Goal: Task Accomplishment & Management: Manage account settings

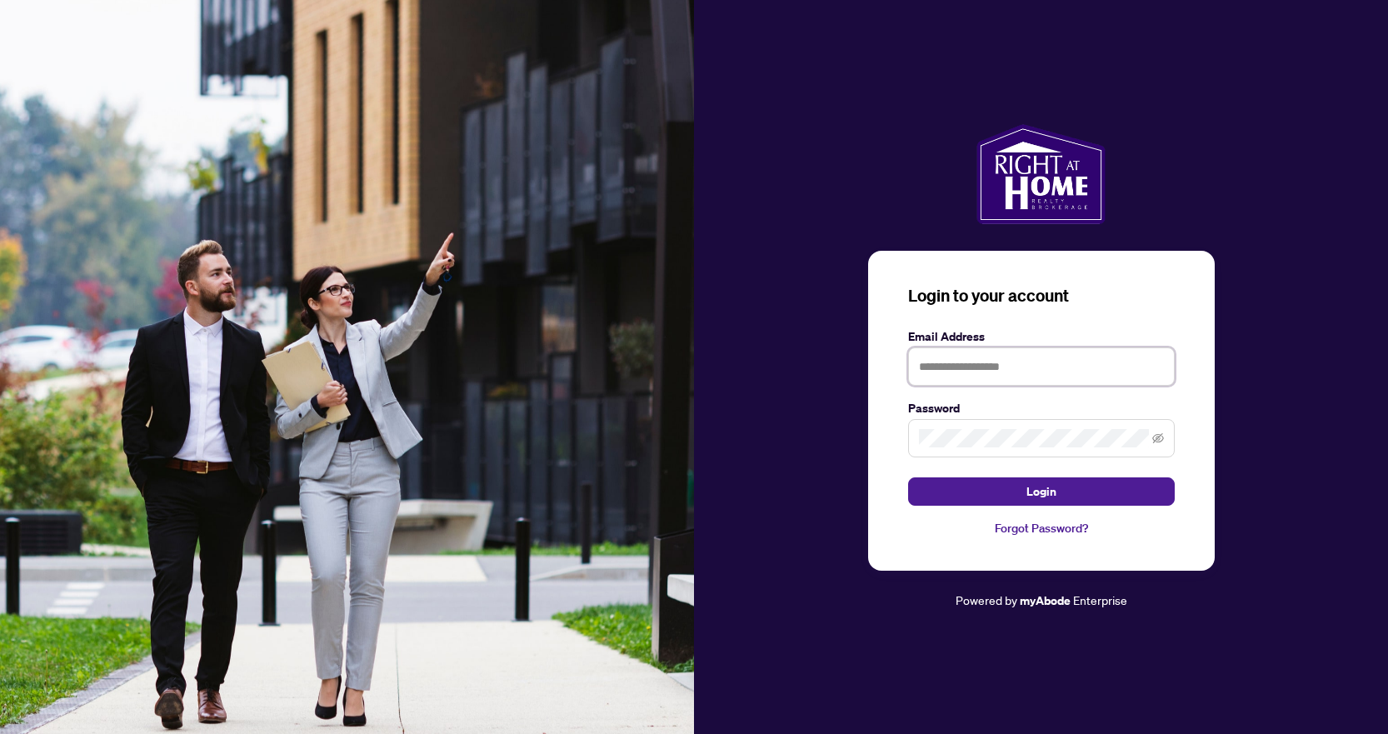
type input "**********"
click at [1041, 491] on button "Login" at bounding box center [1041, 491] width 267 height 28
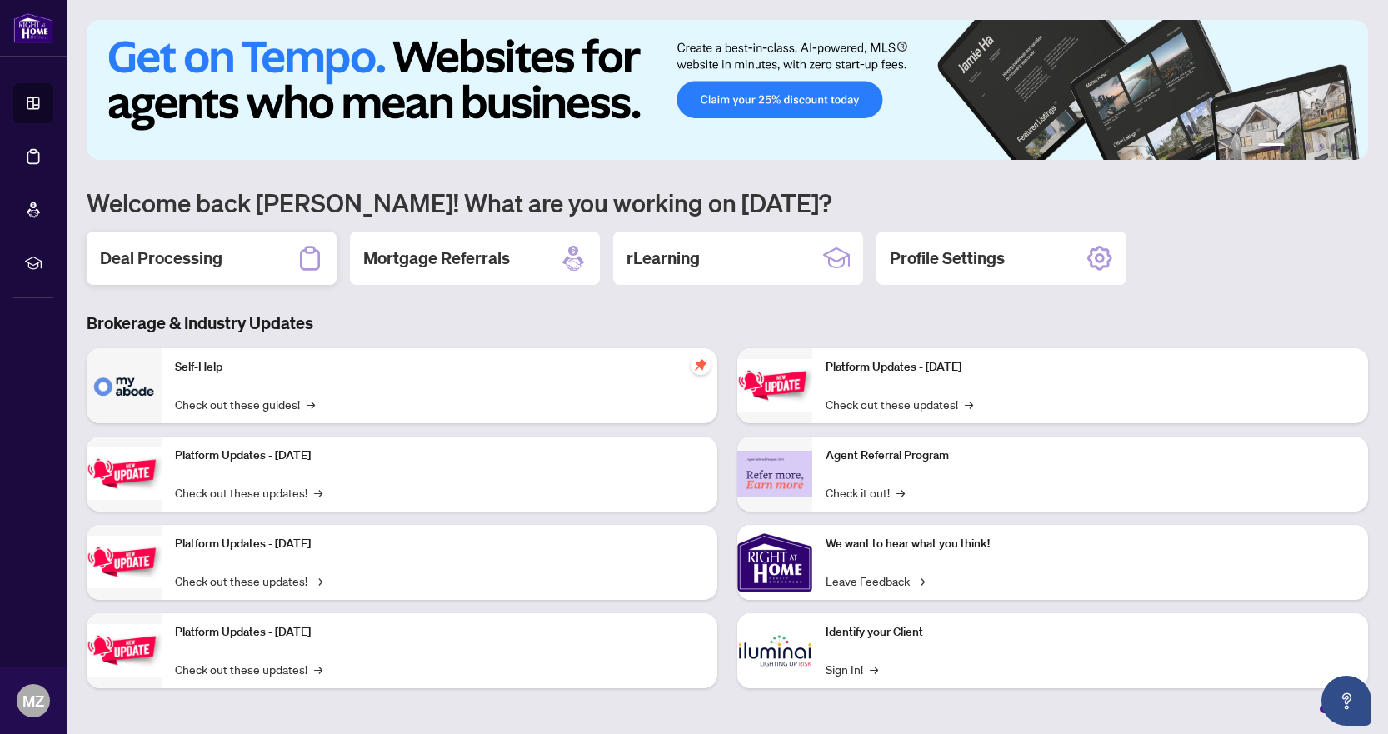
click at [212, 269] on h2 "Deal Processing" at bounding box center [161, 258] width 122 height 23
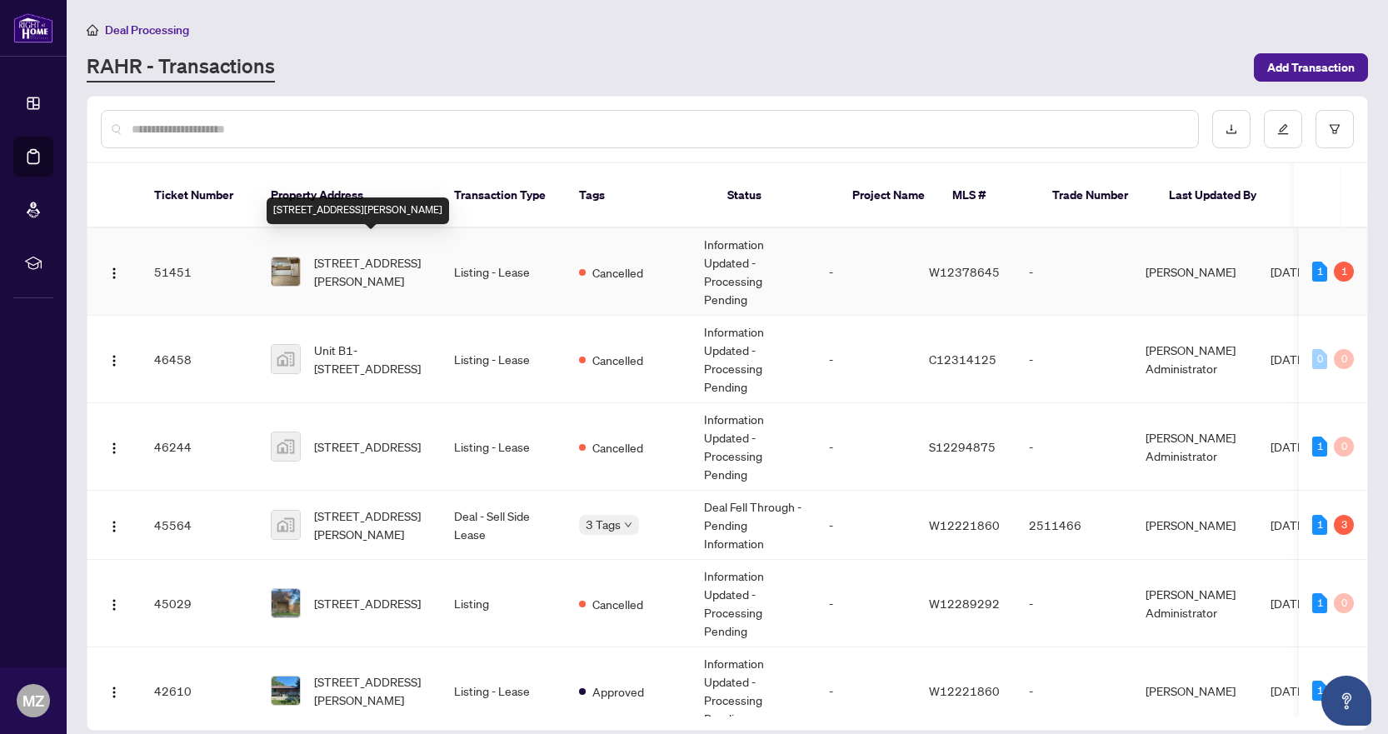
click at [404, 257] on span "[STREET_ADDRESS][PERSON_NAME]" at bounding box center [370, 271] width 113 height 37
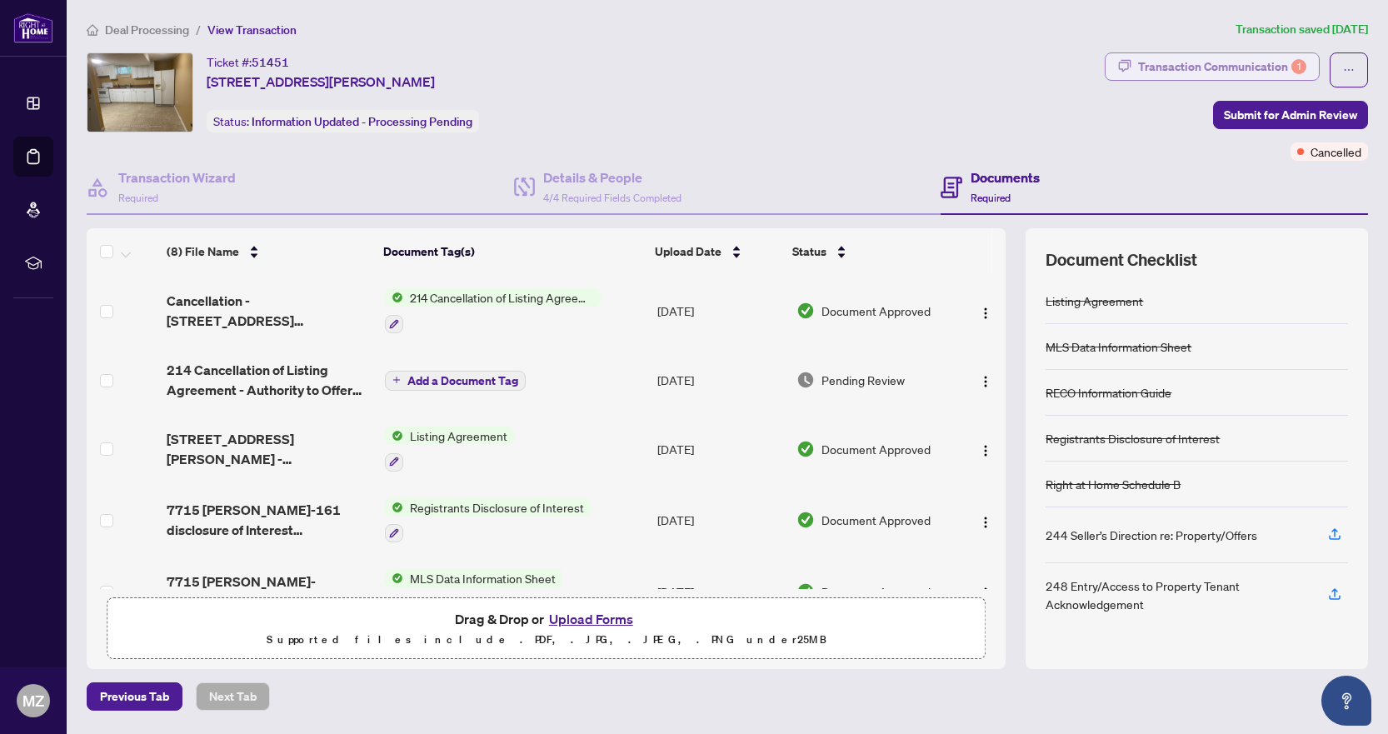
click at [1206, 68] on div "Transaction Communication 1" at bounding box center [1222, 66] width 168 height 27
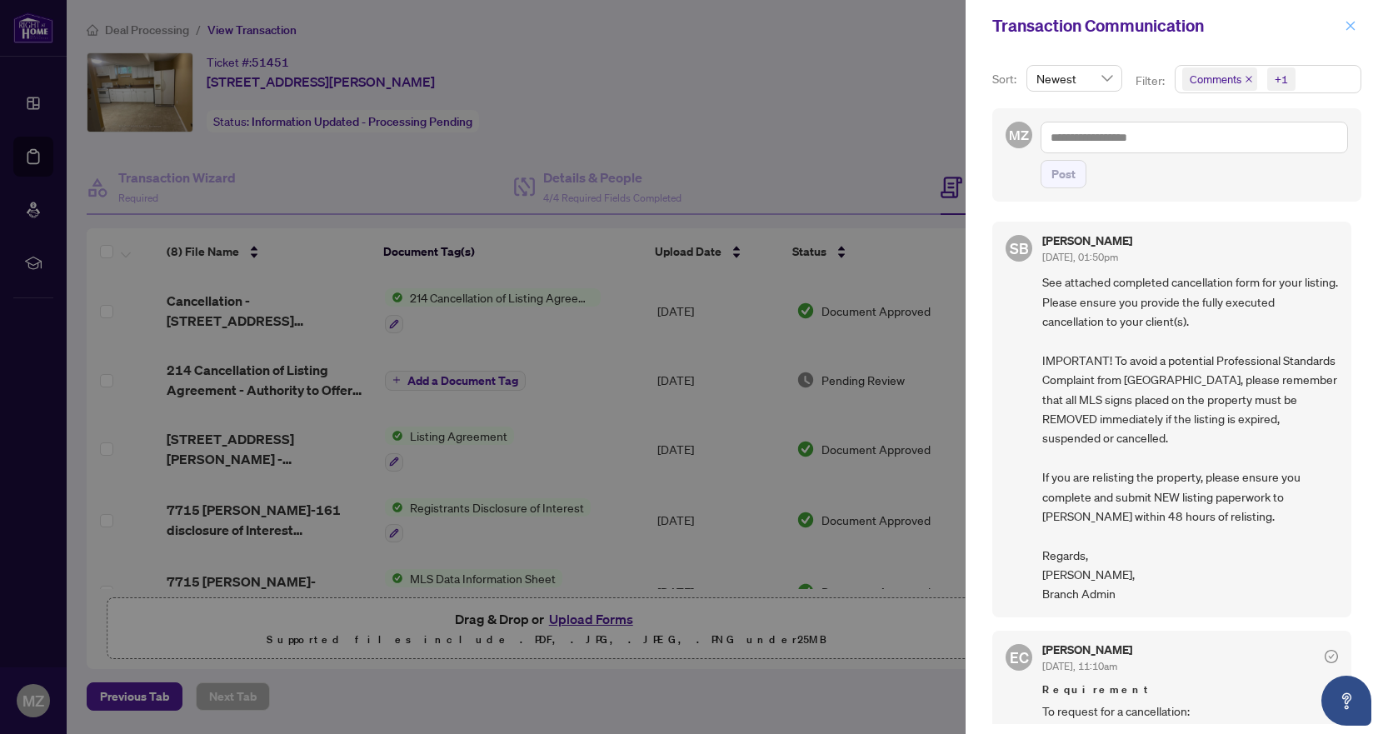
click at [1351, 28] on icon "close" at bounding box center [1351, 26] width 12 height 12
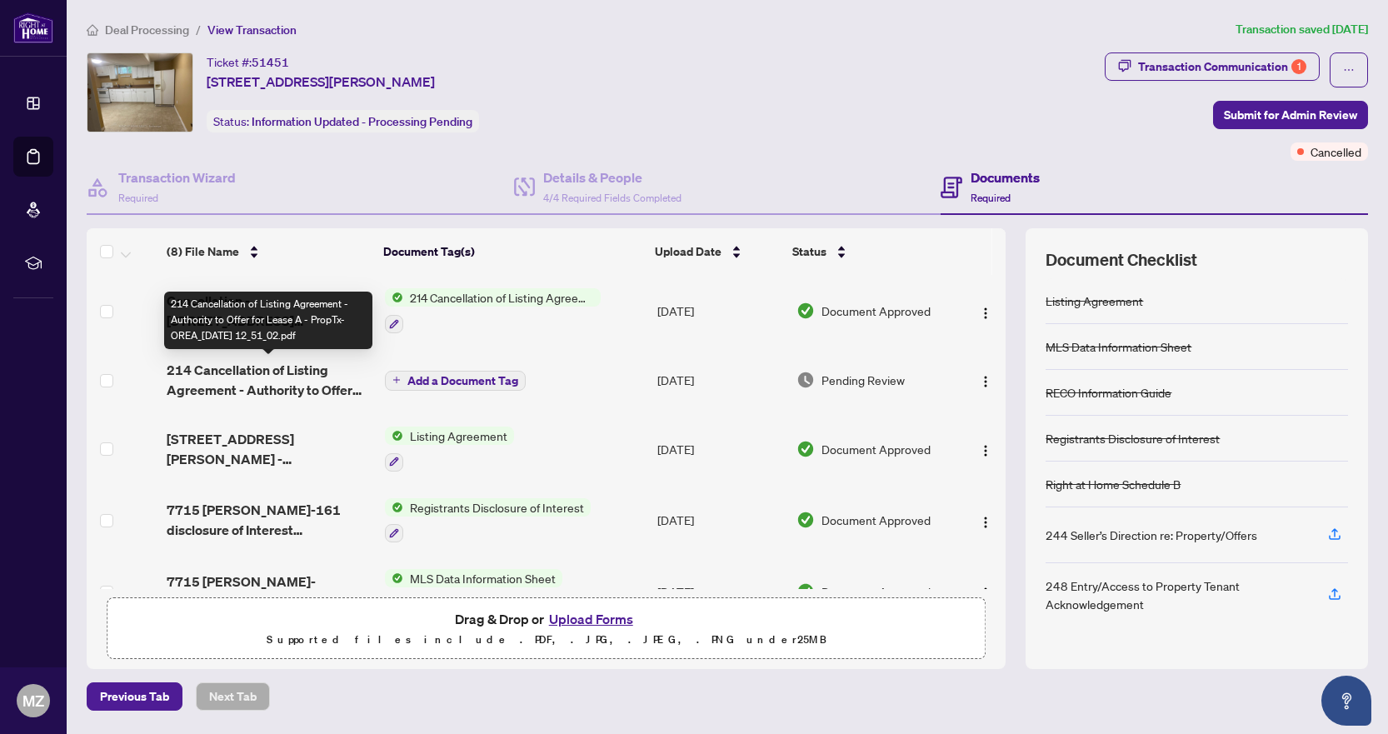
click at [279, 384] on span "214 Cancellation of Listing Agreement - Authority to Offer for Lease A - PropTx…" at bounding box center [269, 380] width 205 height 40
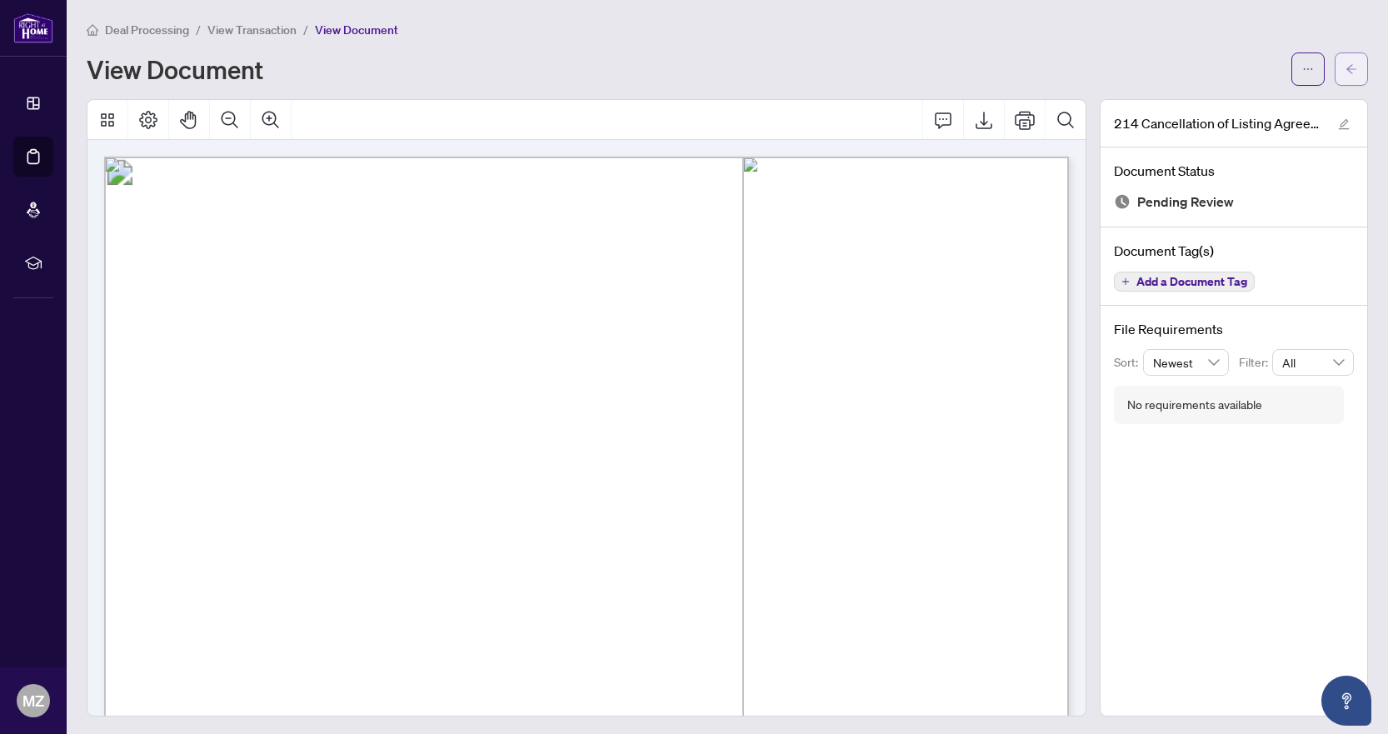
click at [1356, 72] on icon "arrow-left" at bounding box center [1352, 69] width 12 height 12
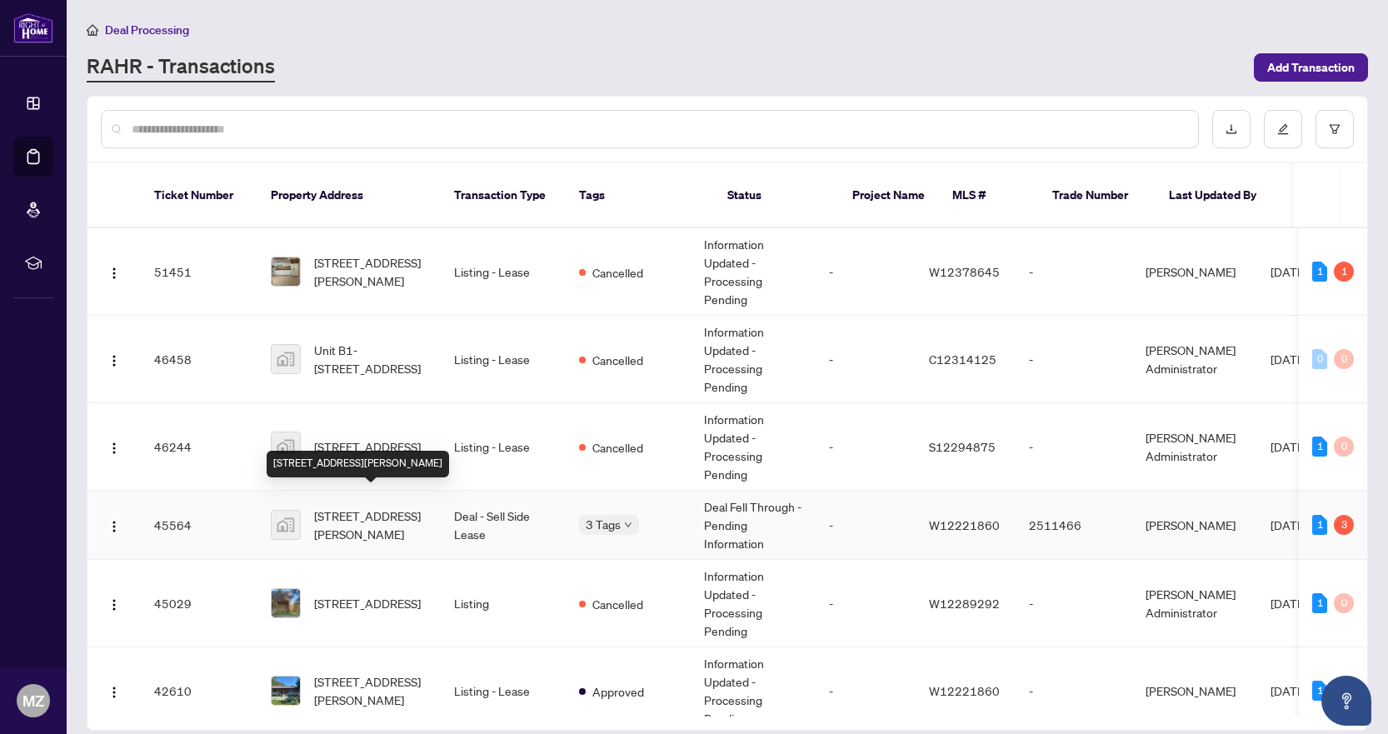
click at [380, 507] on span "[STREET_ADDRESS][PERSON_NAME]" at bounding box center [370, 525] width 113 height 37
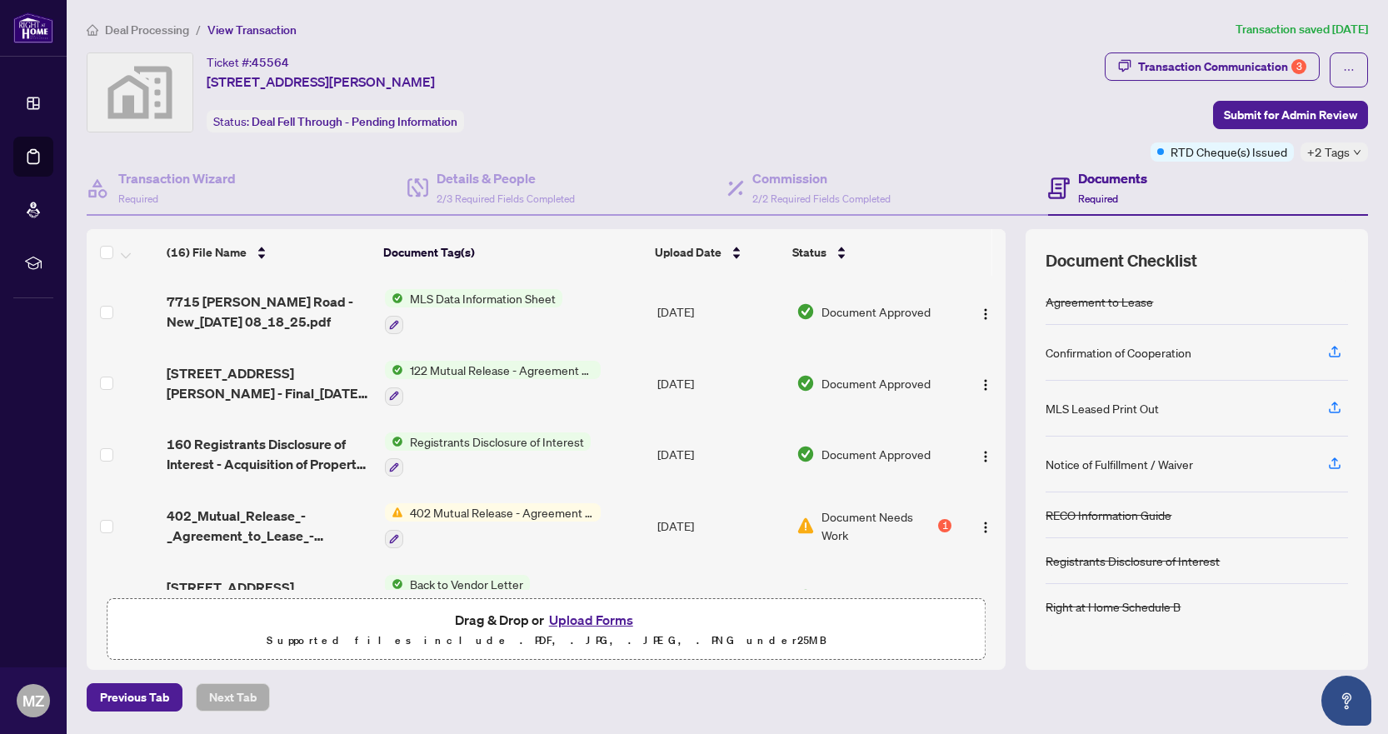
click at [473, 377] on span "122 Mutual Release - Agreement of Purchase and Sale" at bounding box center [501, 370] width 197 height 18
click at [257, 384] on span "[STREET_ADDRESS][PERSON_NAME] - Final_[DATE] EXECUTED.pdf" at bounding box center [269, 383] width 205 height 40
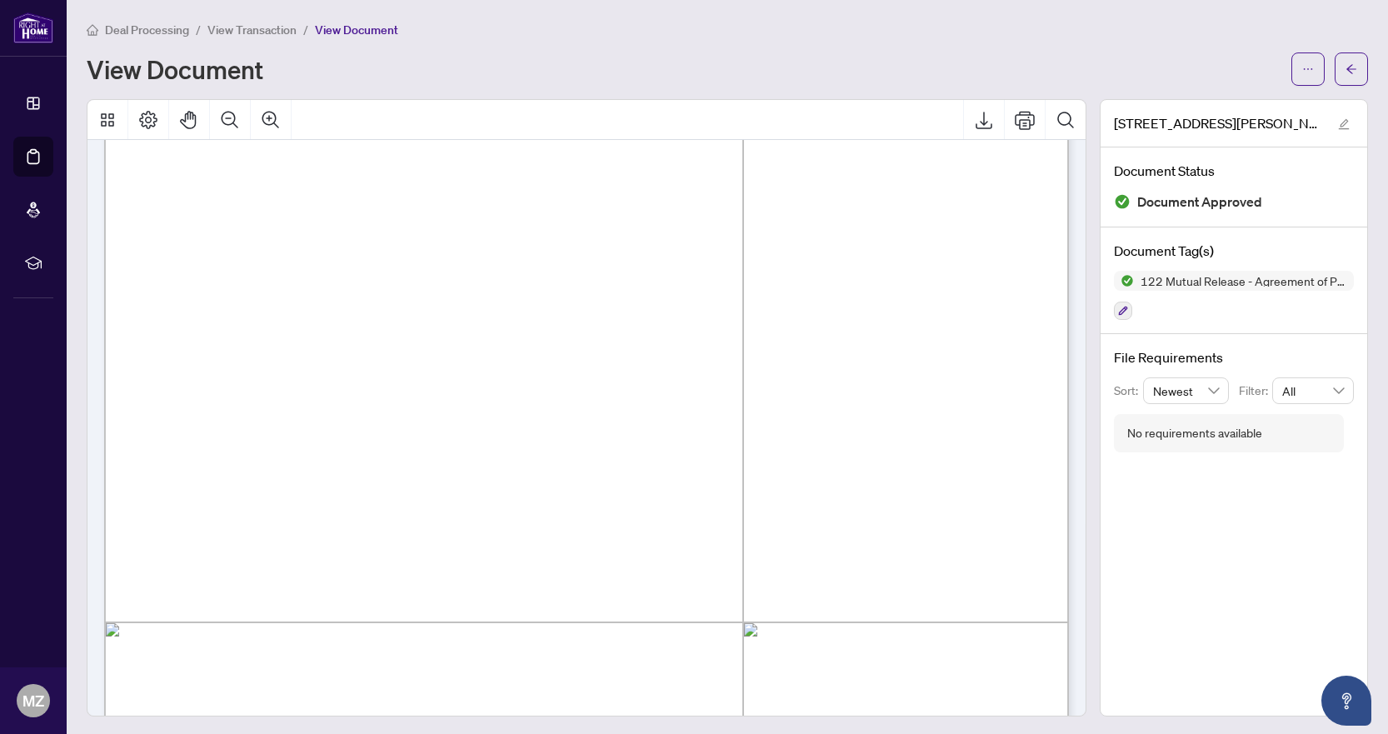
scroll to position [178, 0]
